Goal: Information Seeking & Learning: Learn about a topic

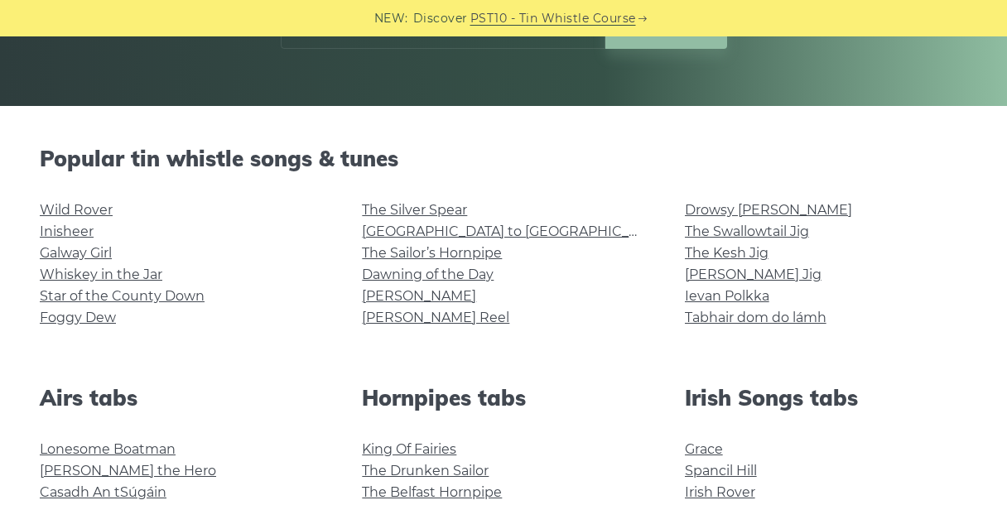
scroll to position [335, 0]
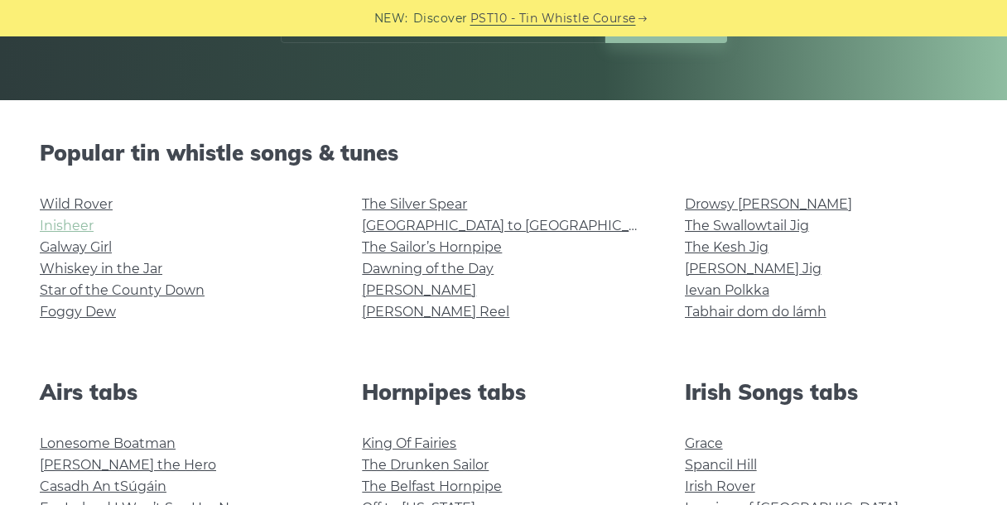
click at [65, 221] on link "Inisheer" at bounding box center [67, 226] width 54 height 16
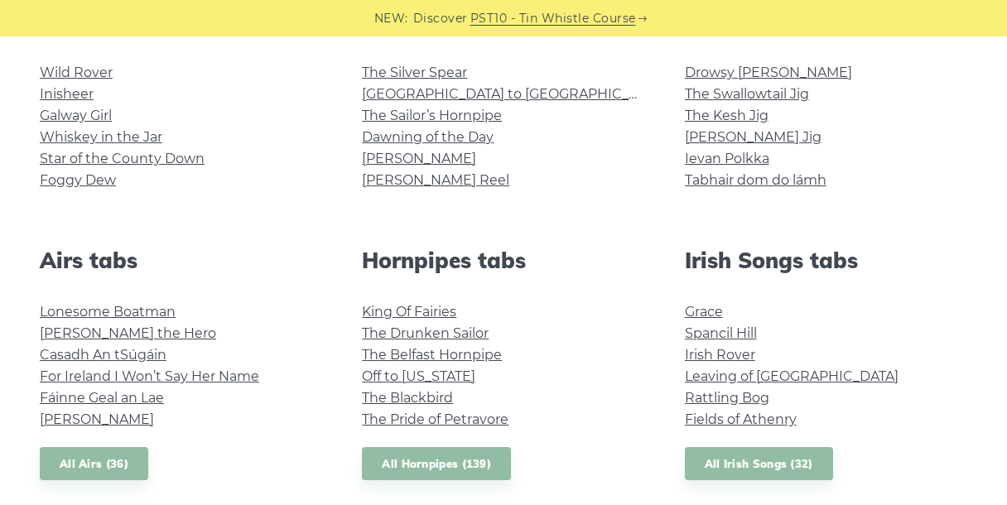
scroll to position [471, 0]
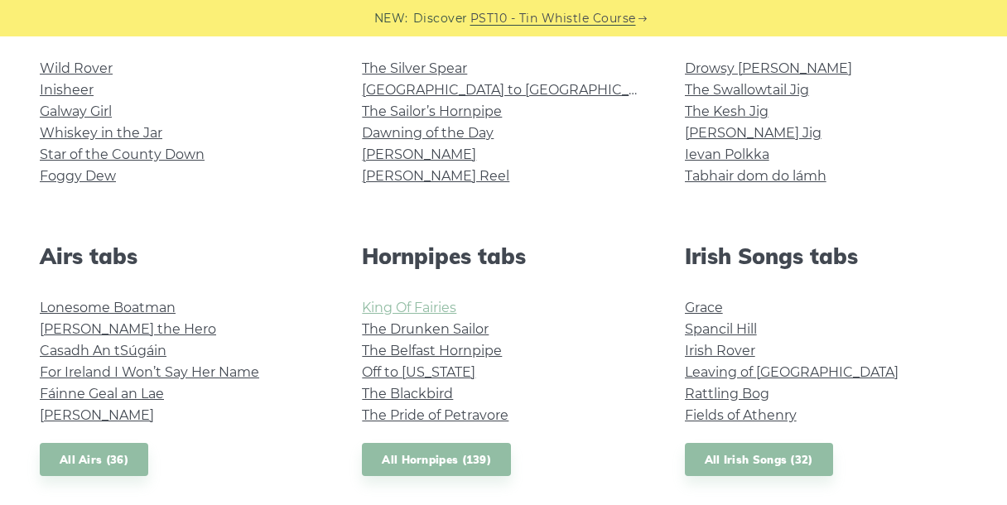
click at [388, 307] on link "King Of Fairies" at bounding box center [409, 308] width 94 height 16
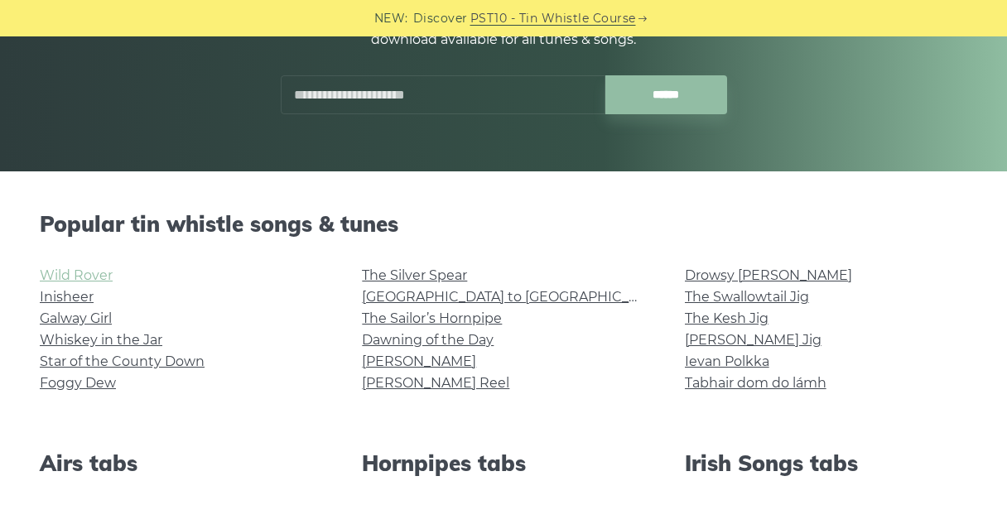
click at [66, 275] on link "Wild Rover" at bounding box center [76, 276] width 73 height 16
click at [90, 312] on link "Galway Girl" at bounding box center [76, 319] width 72 height 16
click at [61, 342] on link "Whiskey in the Jar" at bounding box center [101, 340] width 123 height 16
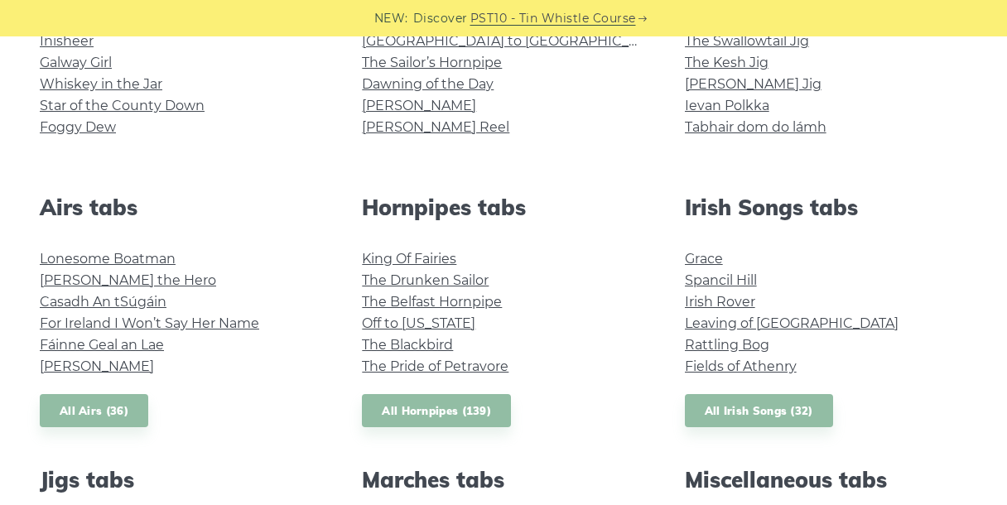
scroll to position [521, 0]
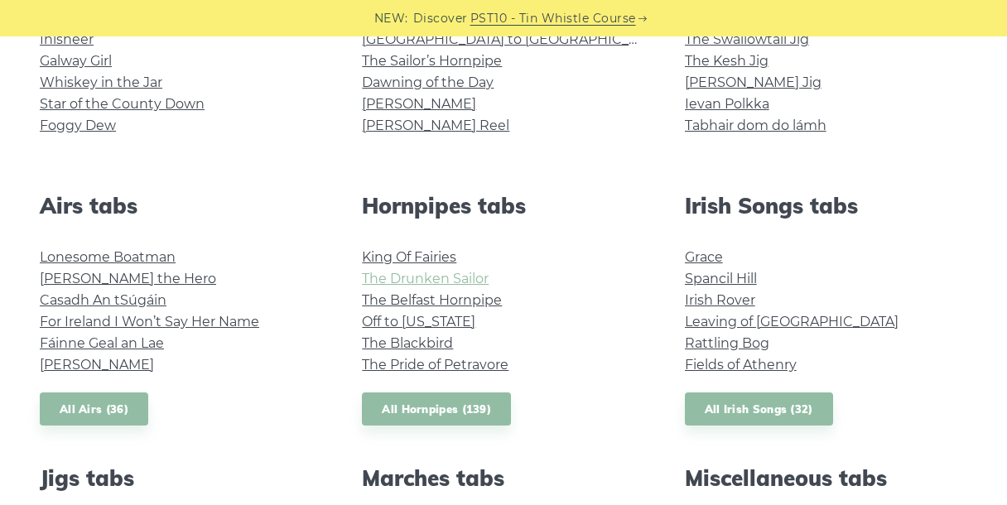
click at [404, 274] on link "The Drunken Sailor" at bounding box center [425, 279] width 127 height 16
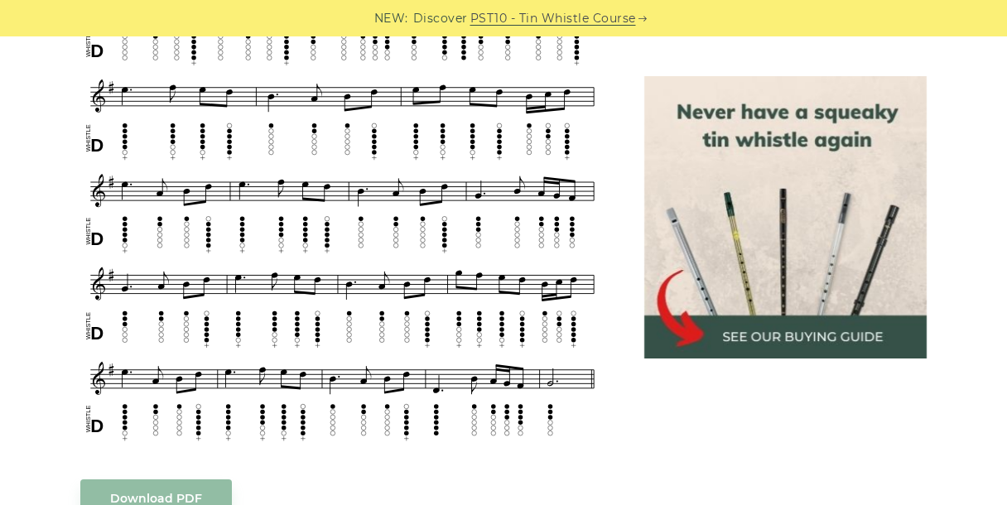
scroll to position [731, 0]
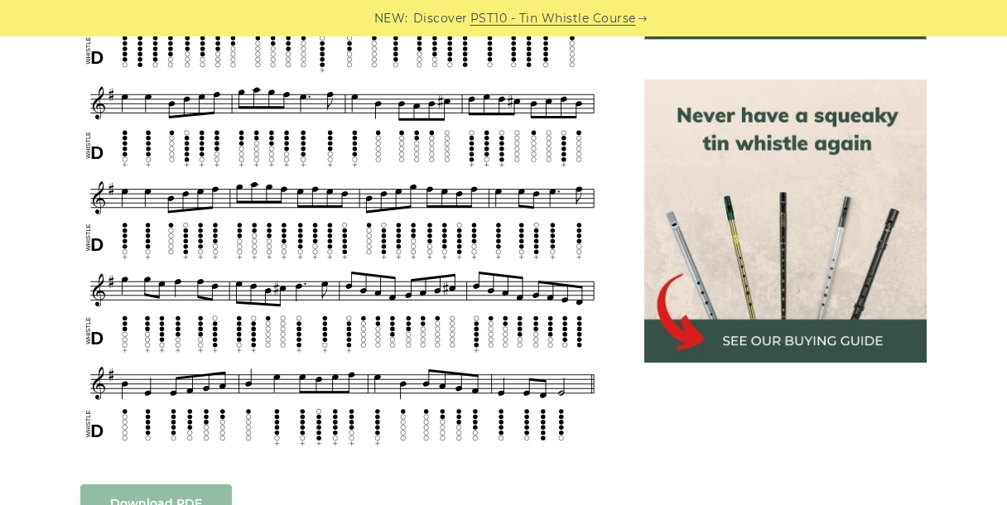
scroll to position [718, 0]
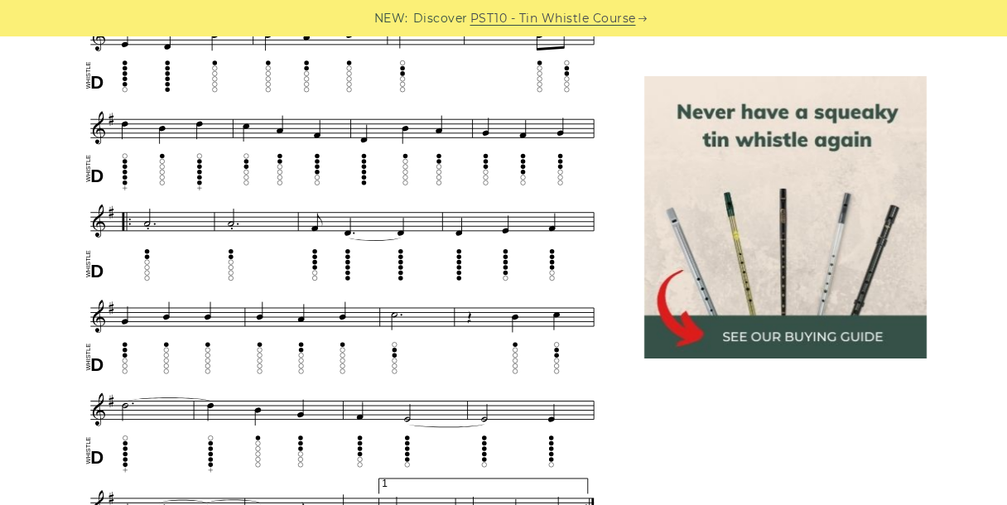
scroll to position [882, 0]
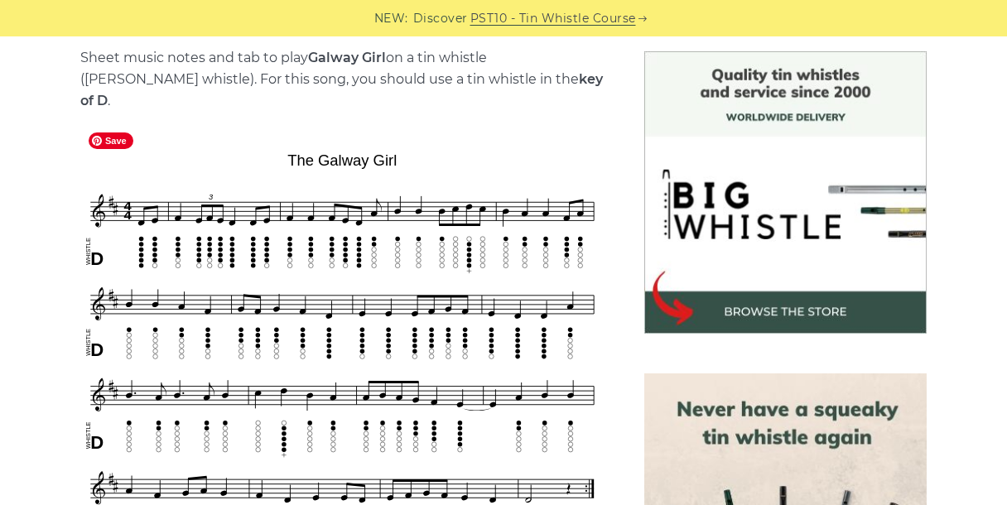
scroll to position [483, 0]
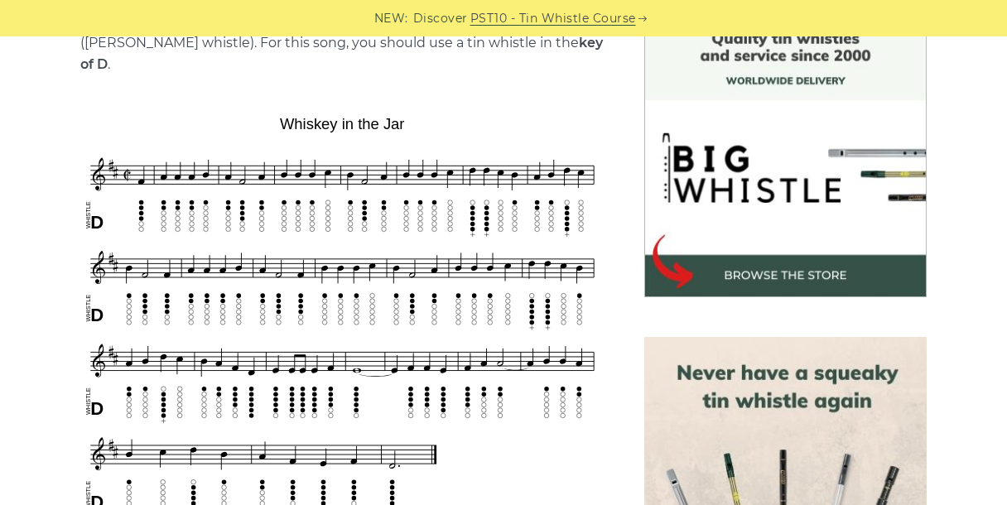
scroll to position [462, 0]
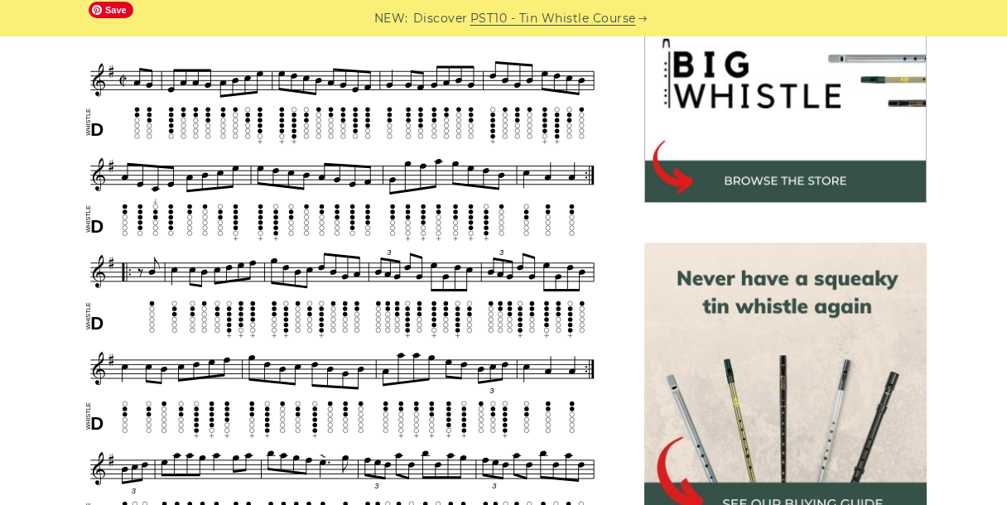
scroll to position [557, 0]
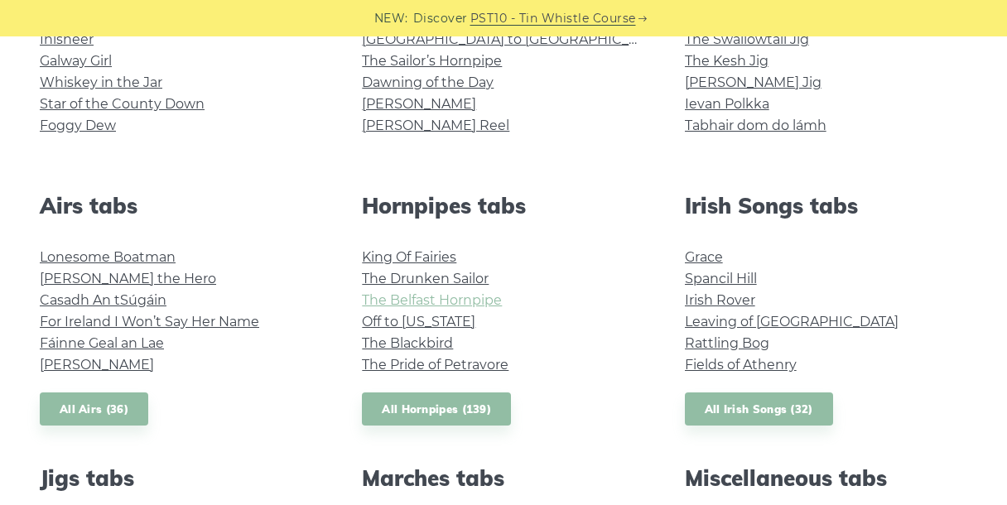
click at [395, 305] on link "The Belfast Hornpipe" at bounding box center [432, 300] width 140 height 16
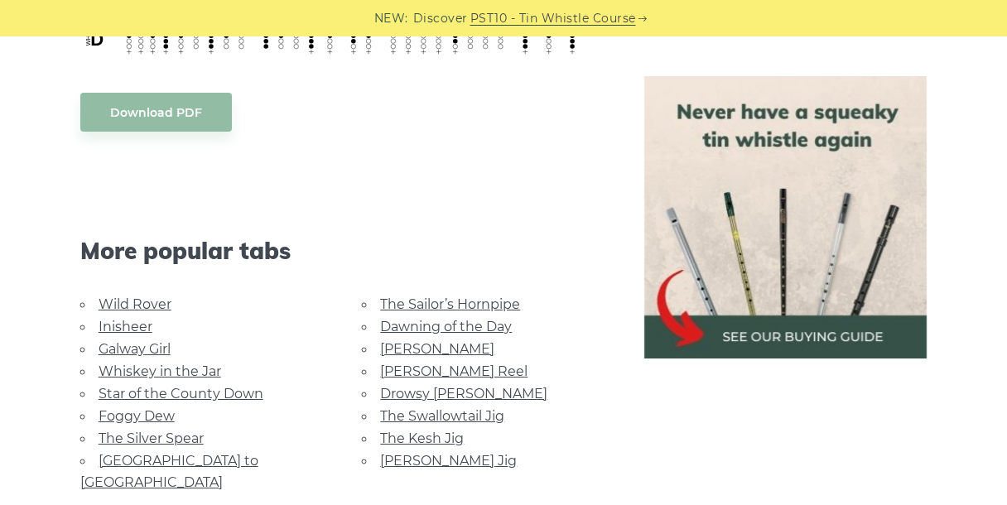
scroll to position [1473, 0]
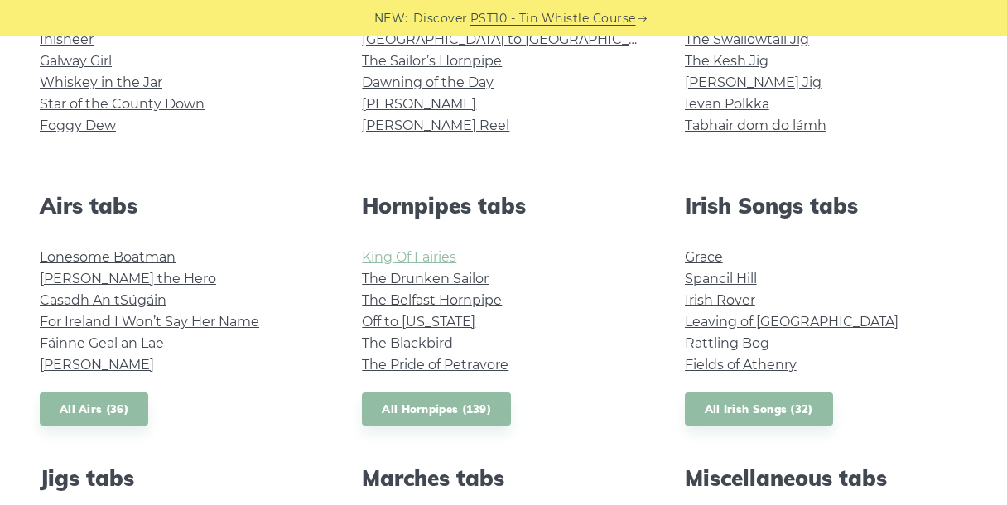
click at [394, 260] on link "King Of Fairies" at bounding box center [409, 257] width 94 height 16
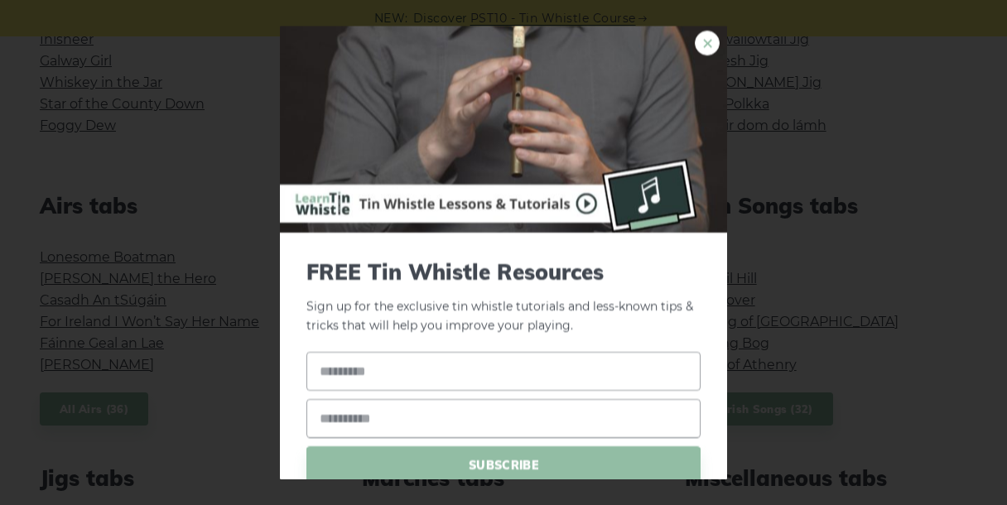
click at [712, 48] on link "×" at bounding box center [707, 43] width 25 height 25
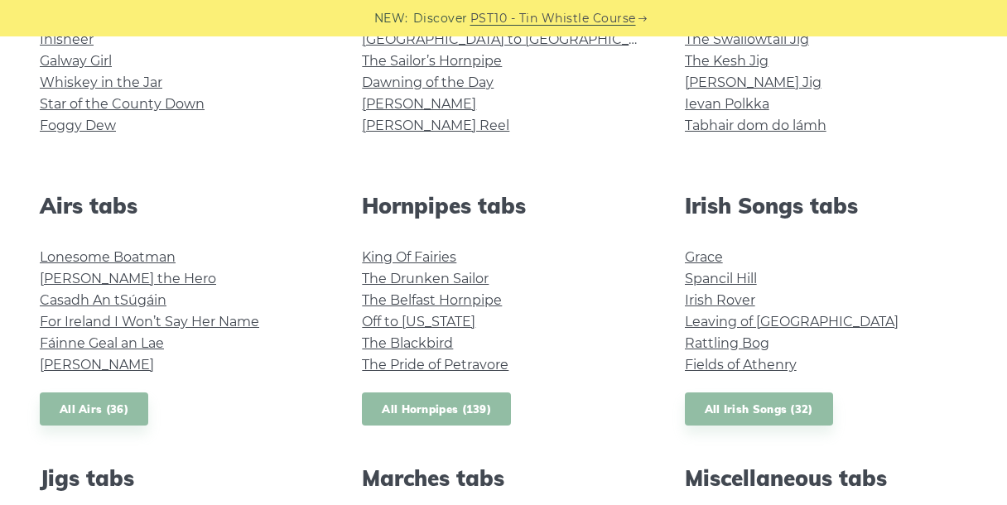
click at [420, 409] on link "All Hornpipes (139)" at bounding box center [436, 410] width 149 height 34
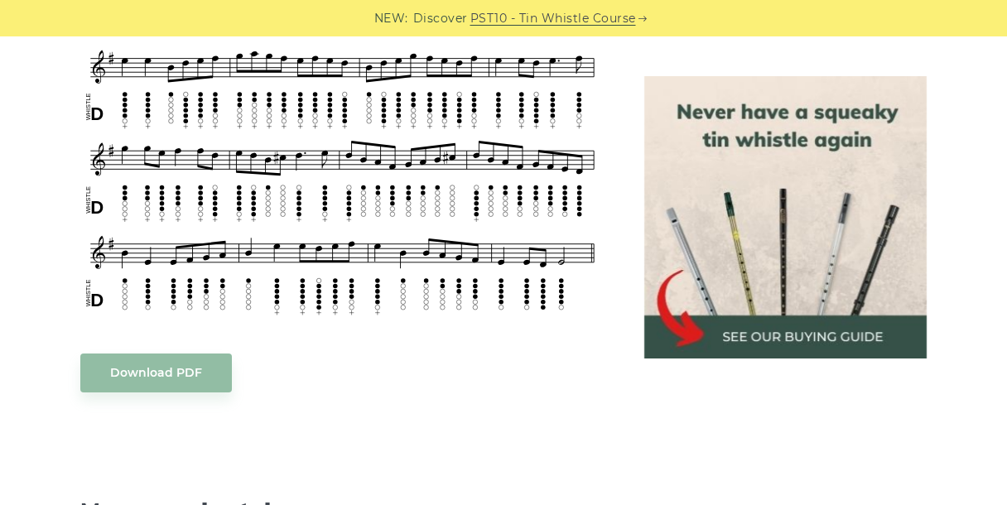
scroll to position [828, 0]
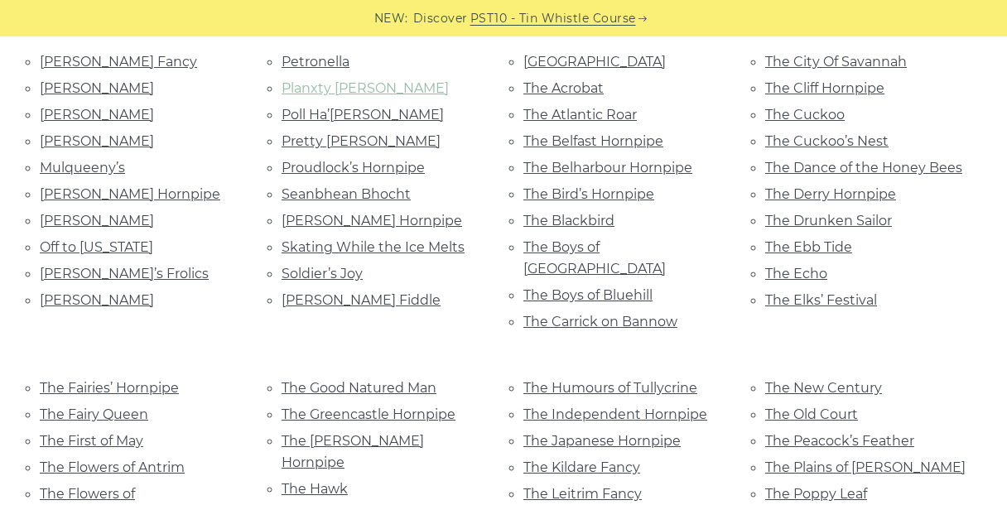
scroll to position [1008, 0]
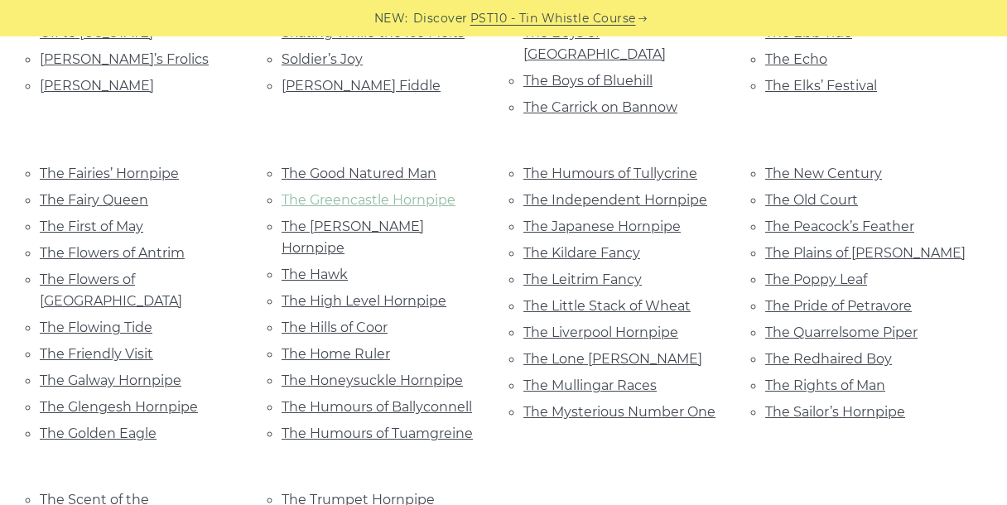
click at [338, 192] on link "The Greencastle Hornpipe" at bounding box center [369, 200] width 174 height 16
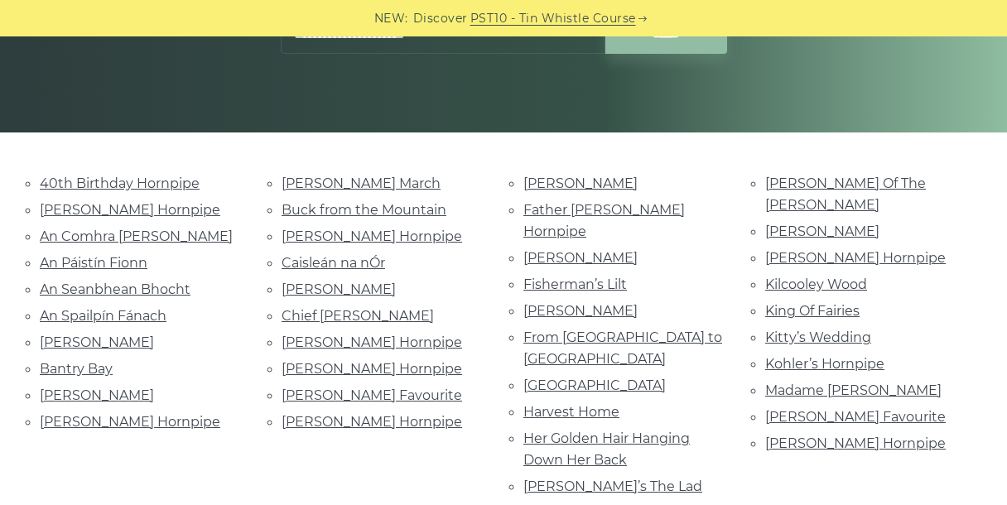
scroll to position [338, 0]
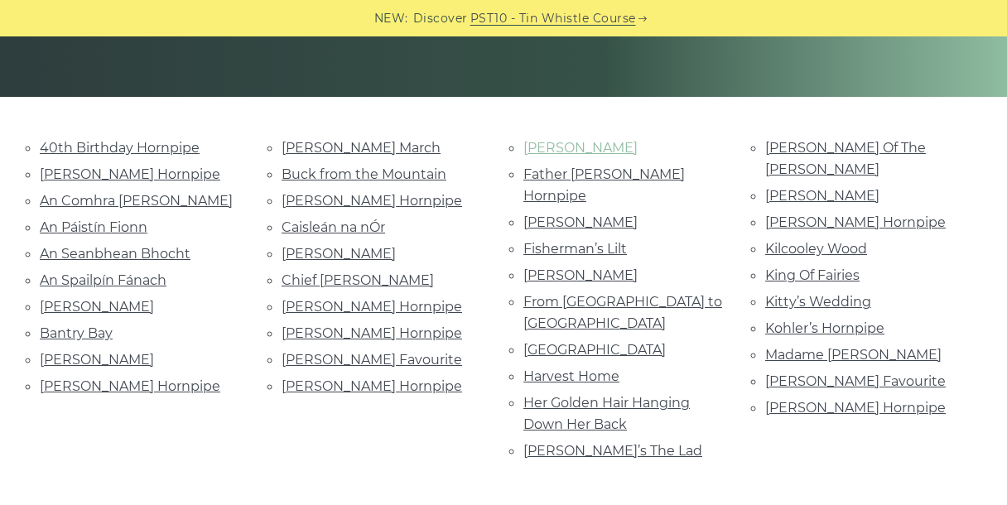
click at [553, 146] on link "[PERSON_NAME]" at bounding box center [581, 148] width 114 height 16
click at [560, 342] on link "Galway Bay" at bounding box center [595, 350] width 142 height 16
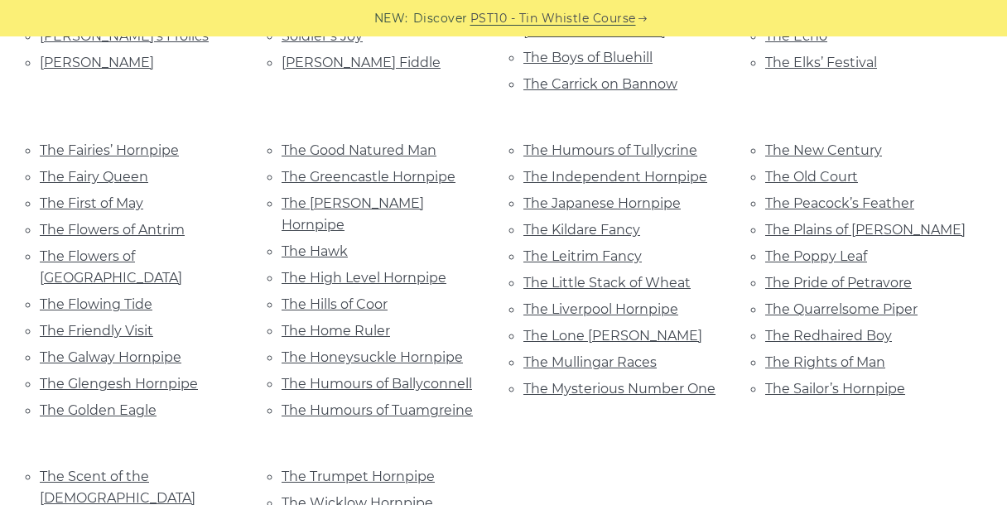
scroll to position [1035, 0]
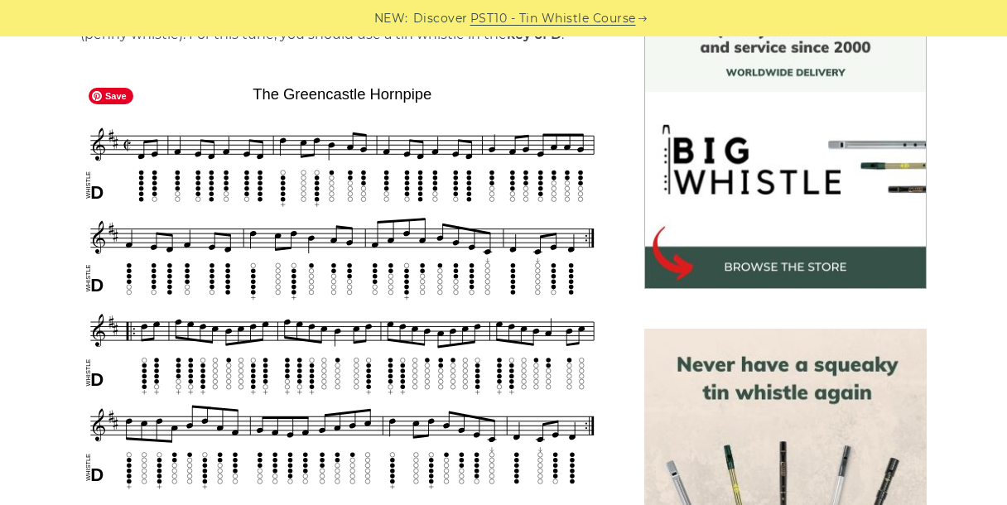
scroll to position [466, 0]
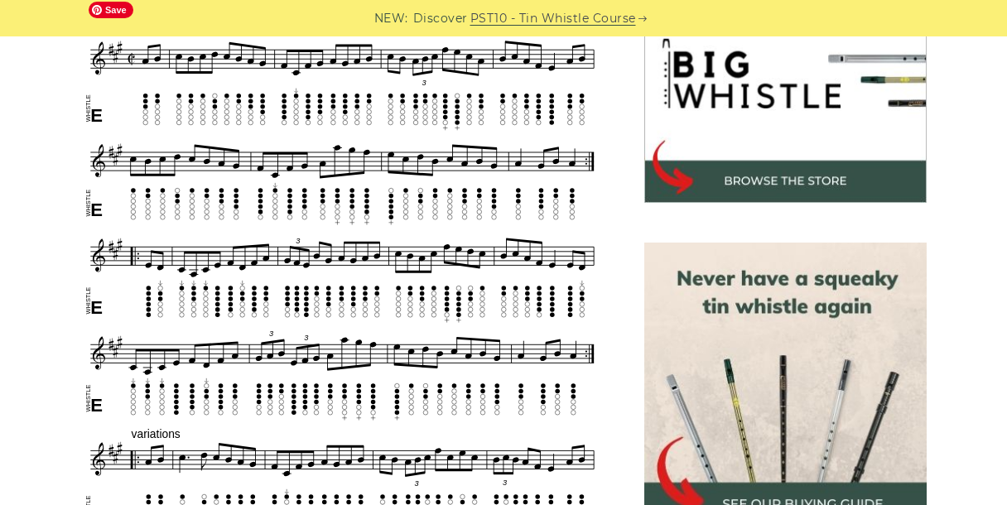
scroll to position [547, 0]
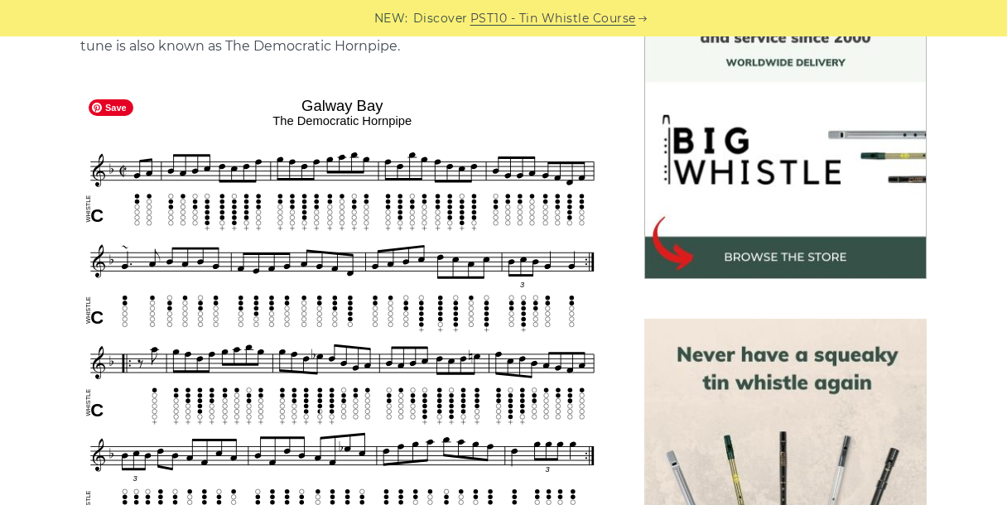
scroll to position [494, 0]
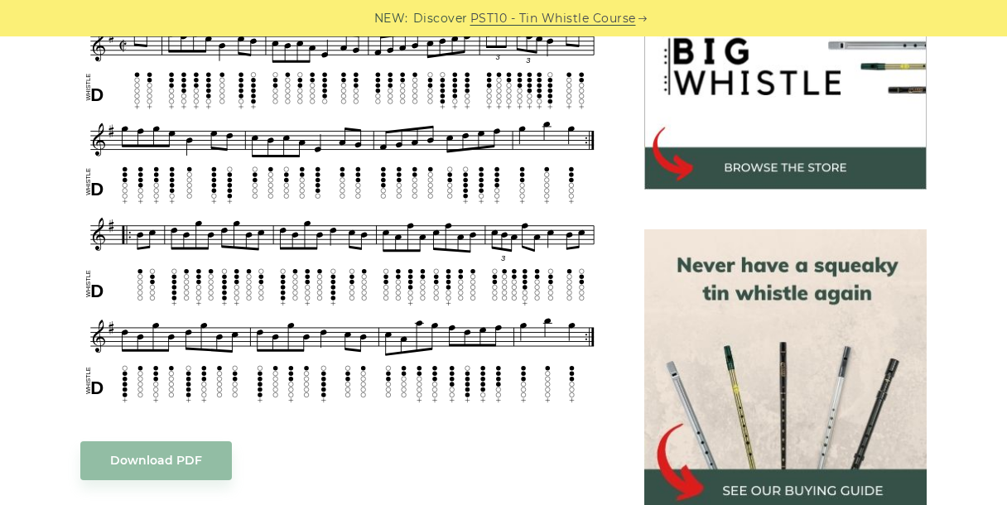
scroll to position [528, 0]
